Goal: Task Accomplishment & Management: Complete application form

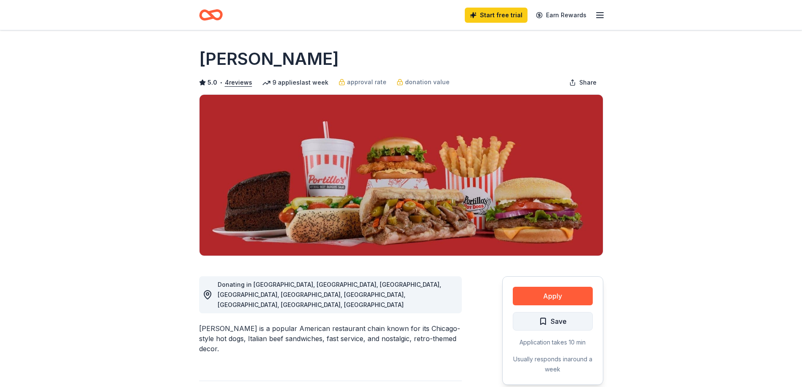
click at [551, 321] on span "Save" at bounding box center [559, 321] width 16 height 11
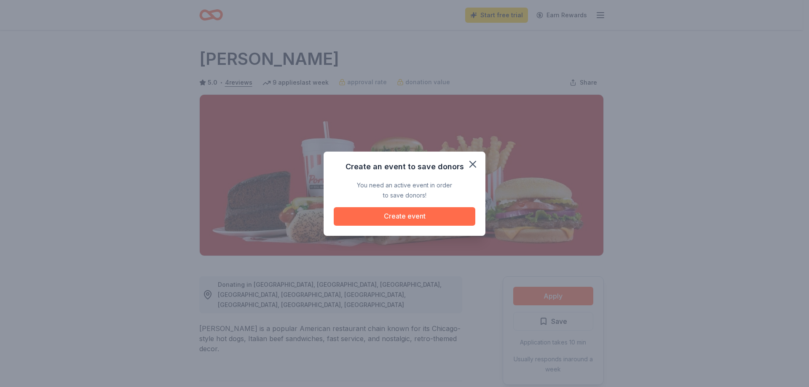
click at [418, 218] on button "Create event" at bounding box center [405, 216] width 142 height 19
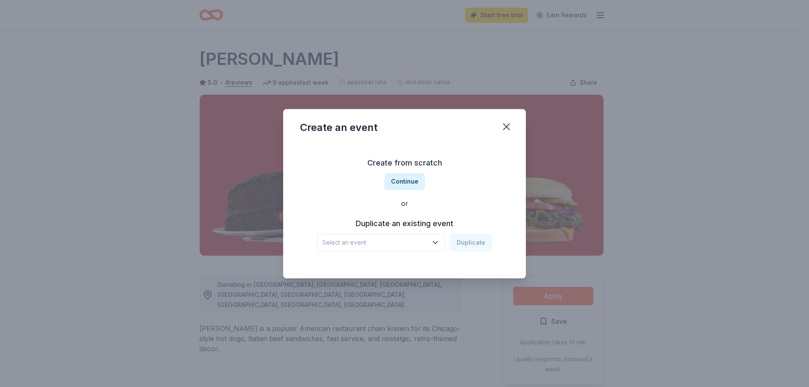
click at [432, 242] on button "Select an event" at bounding box center [381, 243] width 128 height 18
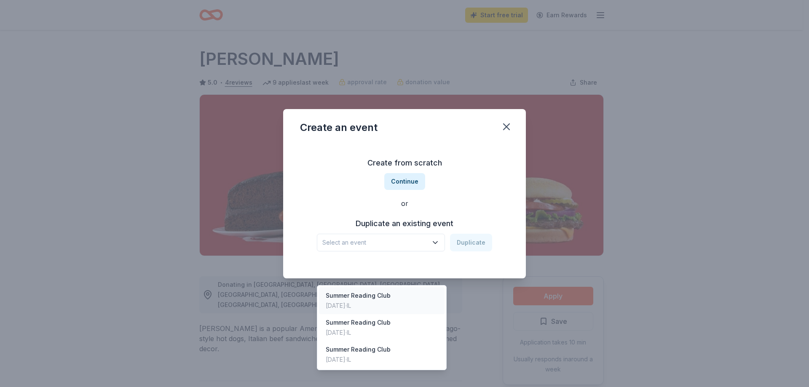
click at [390, 287] on div "Summer Reading Club [DATE] · IL" at bounding box center [382, 300] width 126 height 27
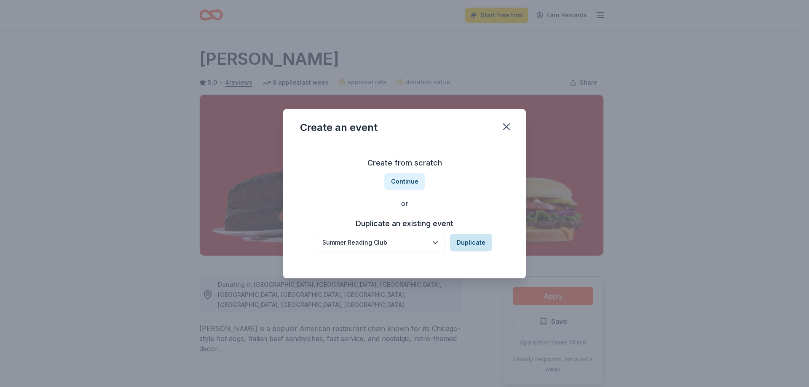
click at [470, 245] on button "Duplicate" at bounding box center [471, 243] width 42 height 18
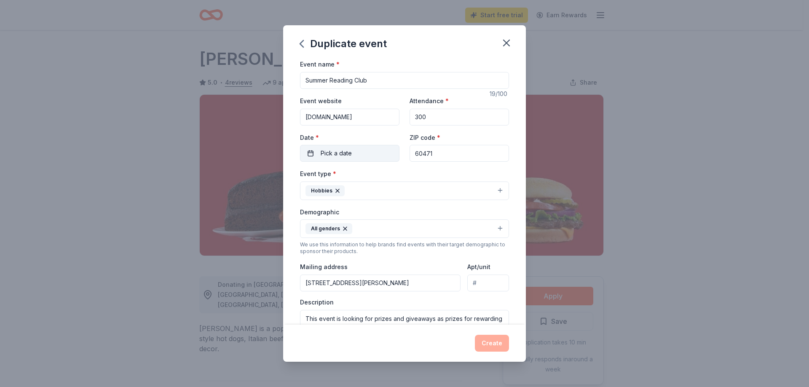
click at [310, 154] on button "Pick a date" at bounding box center [349, 153] width 99 height 17
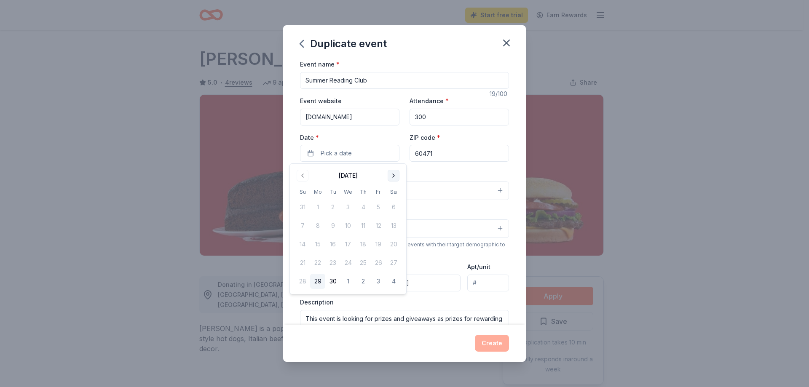
click at [391, 176] on button "Go to next month" at bounding box center [394, 176] width 12 height 12
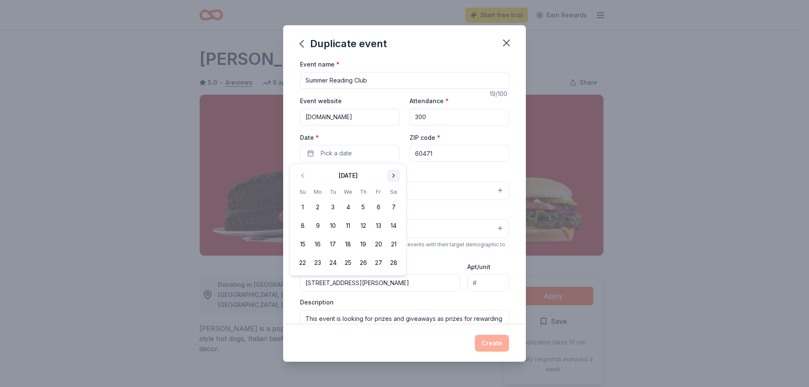
click at [391, 176] on button "Go to next month" at bounding box center [394, 176] width 12 height 12
click at [318, 208] on button "1" at bounding box center [317, 207] width 15 height 15
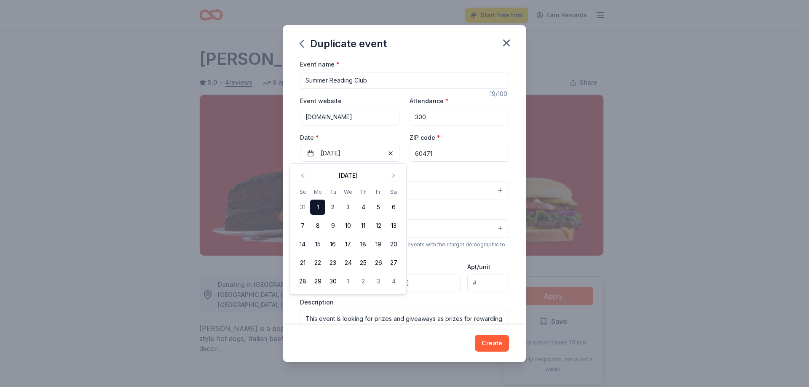
click at [509, 139] on div "Event name * Summer Reading Club 19 /100 Event website [DOMAIN_NAME] Attendance…" at bounding box center [404, 191] width 243 height 265
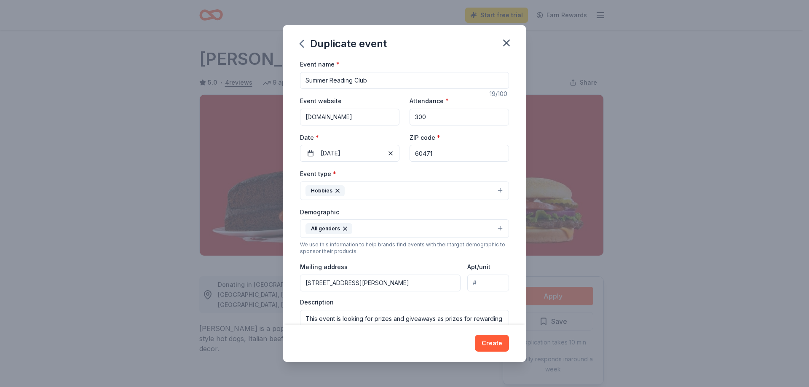
click at [495, 190] on button "Hobbies" at bounding box center [404, 191] width 209 height 19
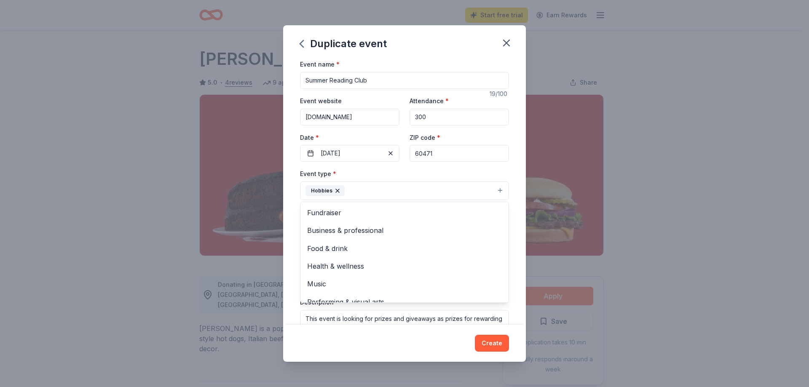
click at [499, 174] on div "Event type * Hobbies Fundraiser Business & professional Food & drink Health & w…" at bounding box center [404, 184] width 209 height 32
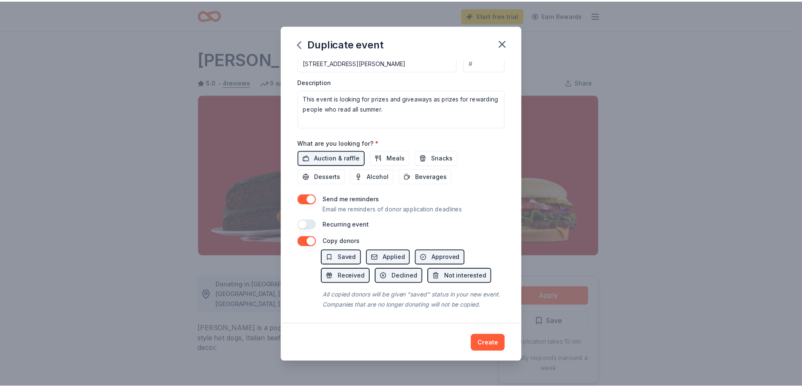
scroll to position [231, 0]
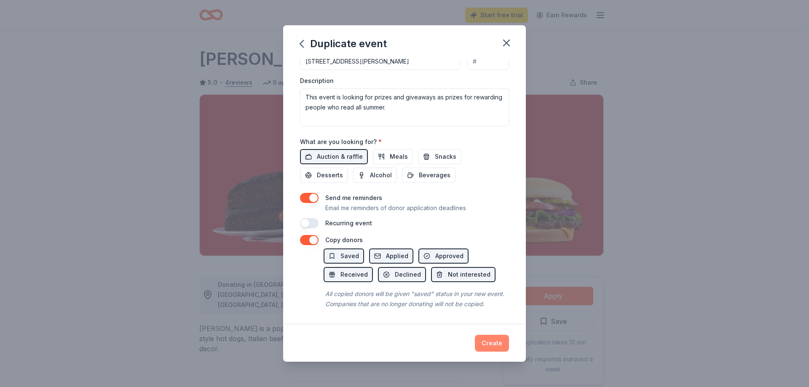
click at [495, 342] on button "Create" at bounding box center [492, 343] width 34 height 17
